Goal: Task Accomplishment & Management: Use online tool/utility

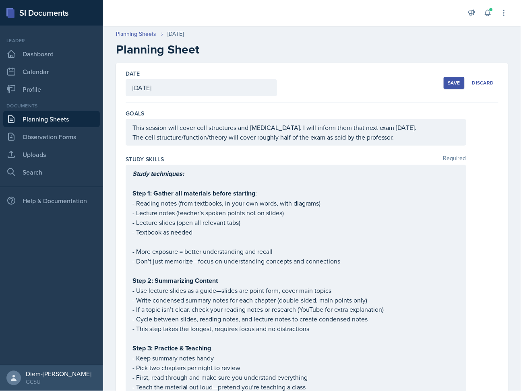
scroll to position [1073, 0]
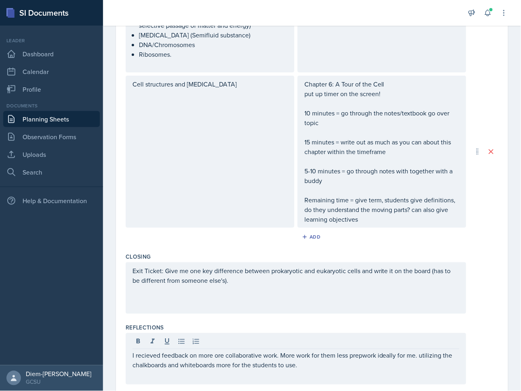
click at [146, 351] on p "I recieved feedback on more ore collaborative work. More work for them less pre…" at bounding box center [296, 360] width 327 height 19
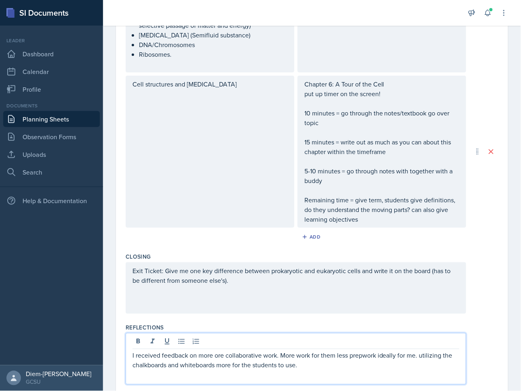
click at [132, 333] on div "I received feedback on more ore collaborative work. More work for them less pre…" at bounding box center [296, 359] width 341 height 52
click at [190, 351] on p "I had my observation [DATE]. I received great feedback involving more collabora…" at bounding box center [296, 365] width 327 height 29
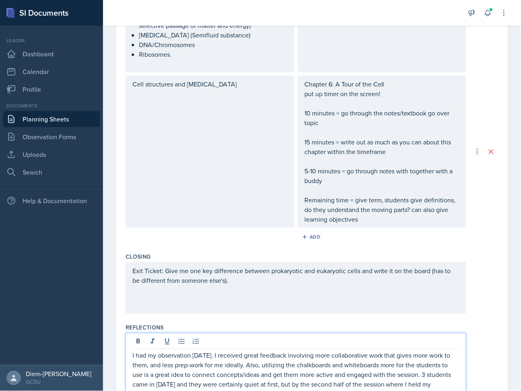
click at [165, 369] on p "I had my observation [DATE]. I received great feedback involving more collabora…" at bounding box center [296, 375] width 327 height 48
click at [222, 375] on div "I had my observation [DATE]. I received great feedback involving more collabora…" at bounding box center [296, 368] width 341 height 70
click at [203, 369] on p "I had my observation [DATE]. I received great feedback involving more collabora…" at bounding box center [296, 375] width 327 height 48
click at [305, 374] on p "I had my observation [DATE]. I received great feedback involving more collabora…" at bounding box center [296, 380] width 327 height 58
click at [355, 368] on p "I had my observation [DATE]. I received great feedback involving more collabora…" at bounding box center [296, 380] width 327 height 58
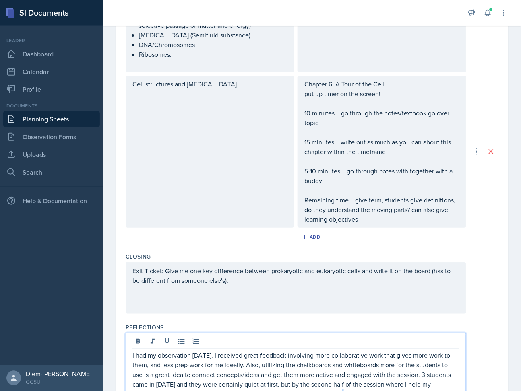
click at [355, 368] on p "I had my observation [DATE]. I received great feedback involving more collabora…" at bounding box center [296, 380] width 327 height 58
click at [219, 384] on div "I had my observation [DATE]. I received great feedback involving more collabora…" at bounding box center [296, 372] width 341 height 79
click at [211, 374] on p "I had my observation [DATE]. I received great feedback involving more collabora…" at bounding box center [296, 380] width 327 height 58
click at [211, 377] on p "I had my observation [DATE]. I received great feedback involving more collabora…" at bounding box center [296, 380] width 327 height 58
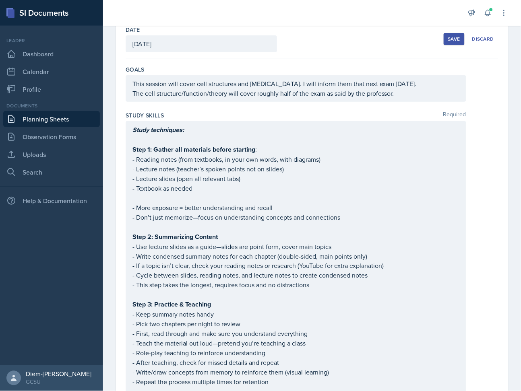
scroll to position [0, 0]
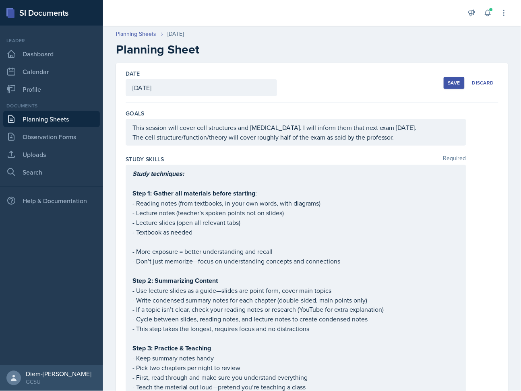
click at [448, 82] on div "Save" at bounding box center [454, 83] width 12 height 6
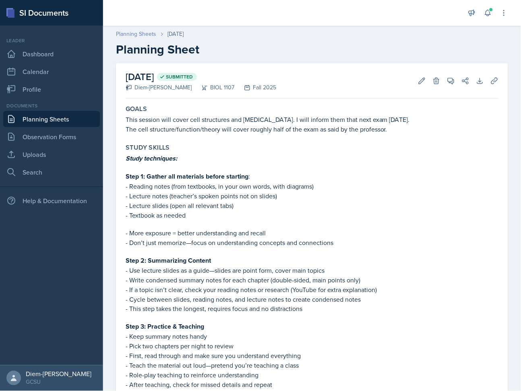
click at [127, 34] on link "Planning Sheets" at bounding box center [136, 34] width 40 height 8
